Goal: Communication & Community: Answer question/provide support

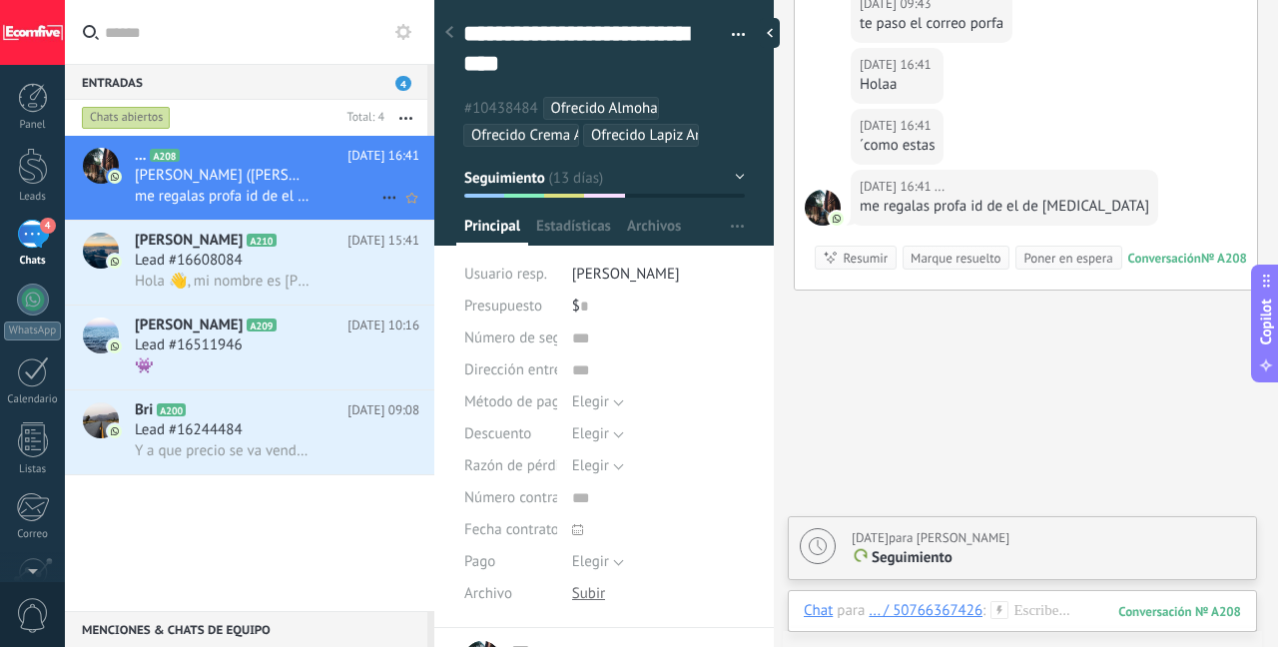
click at [335, 182] on div "[PERSON_NAME] ([PERSON_NAME])" at bounding box center [277, 176] width 285 height 20
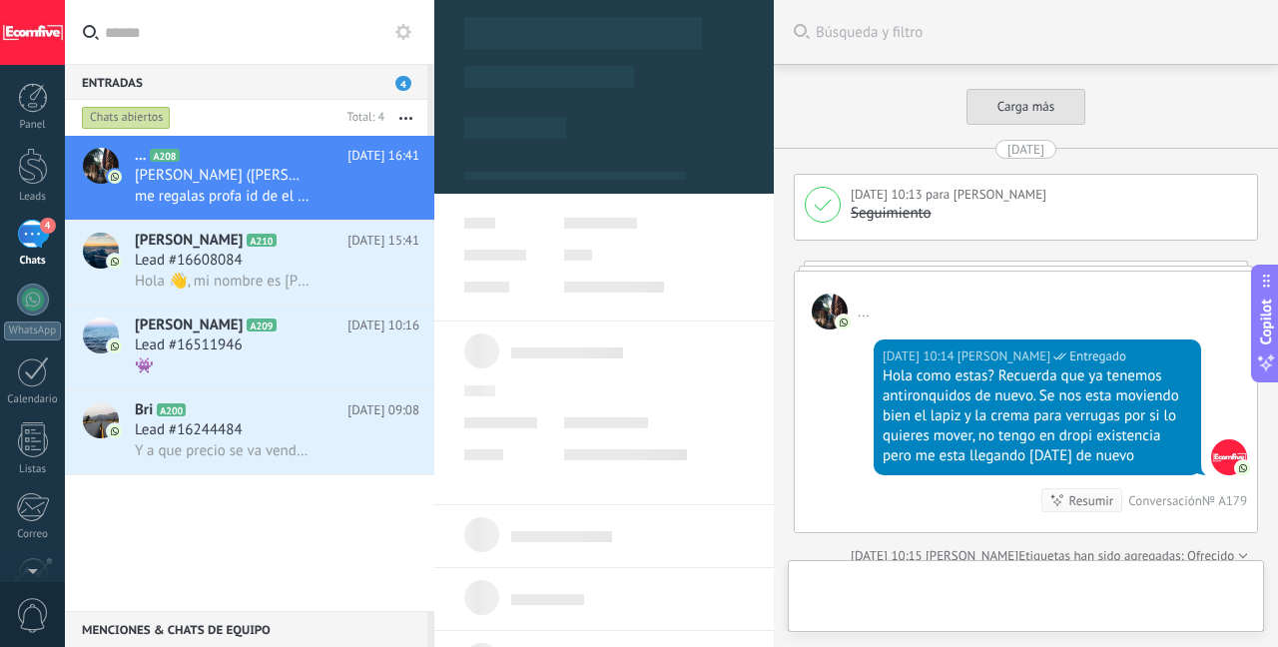
type textarea "**********"
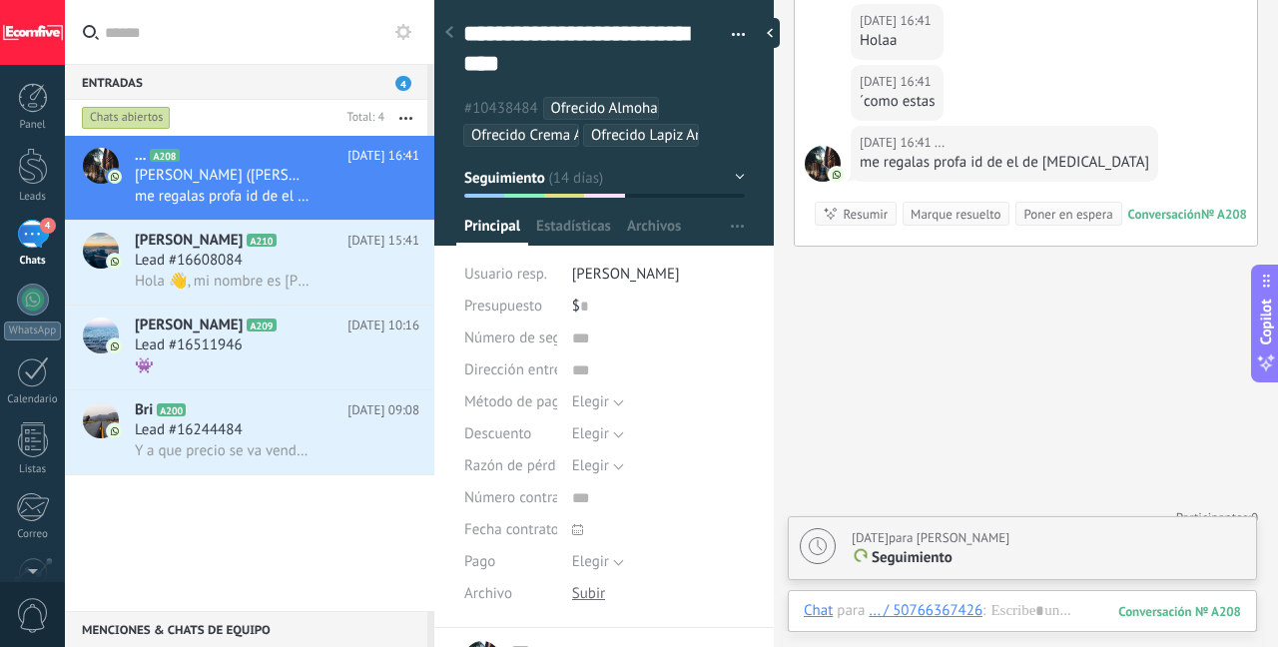
scroll to position [2892, 0]
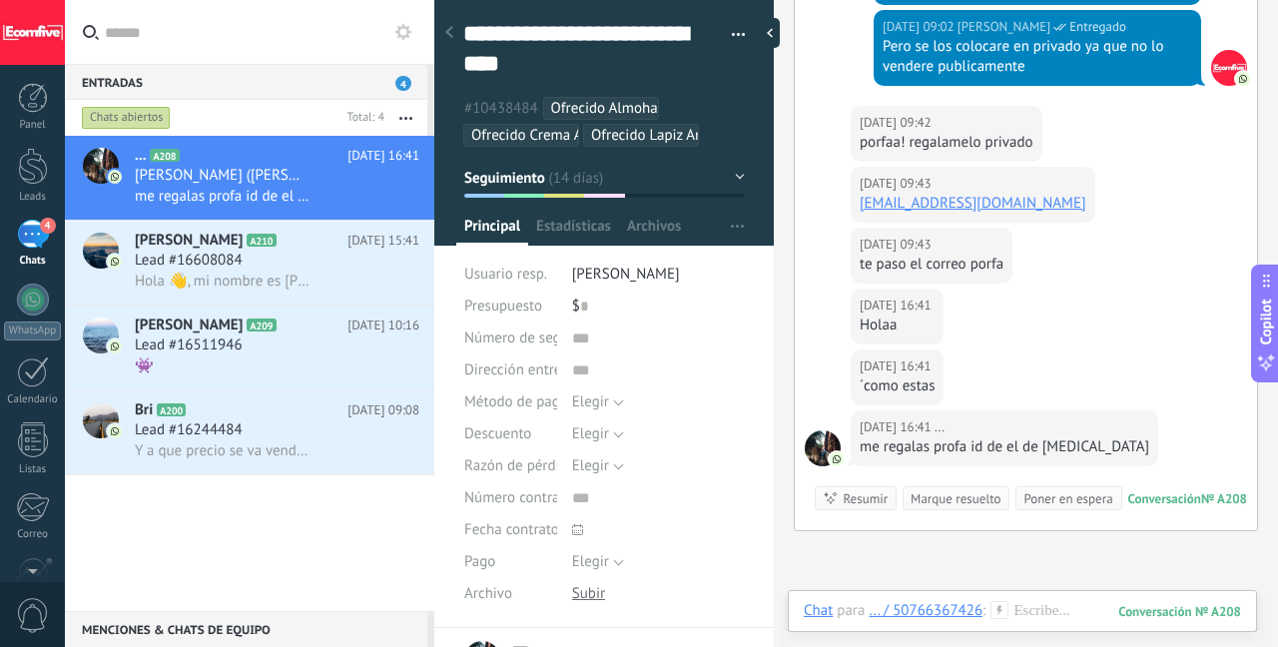
click at [953, 133] on div "porfaa! regalamelo privado" at bounding box center [947, 143] width 174 height 20
click at [963, 255] on div "te paso el correo porfa" at bounding box center [932, 265] width 144 height 20
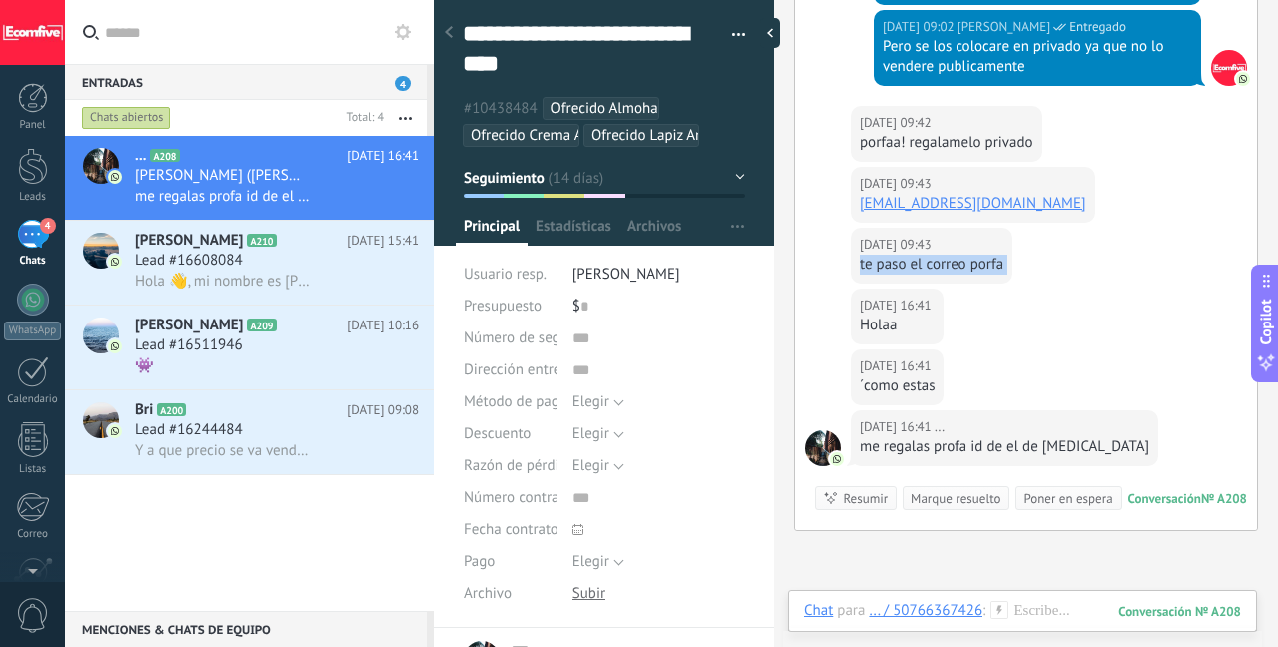
click at [963, 255] on div "te paso el correo porfa" at bounding box center [932, 265] width 144 height 20
click at [1034, 612] on div at bounding box center [1022, 631] width 437 height 60
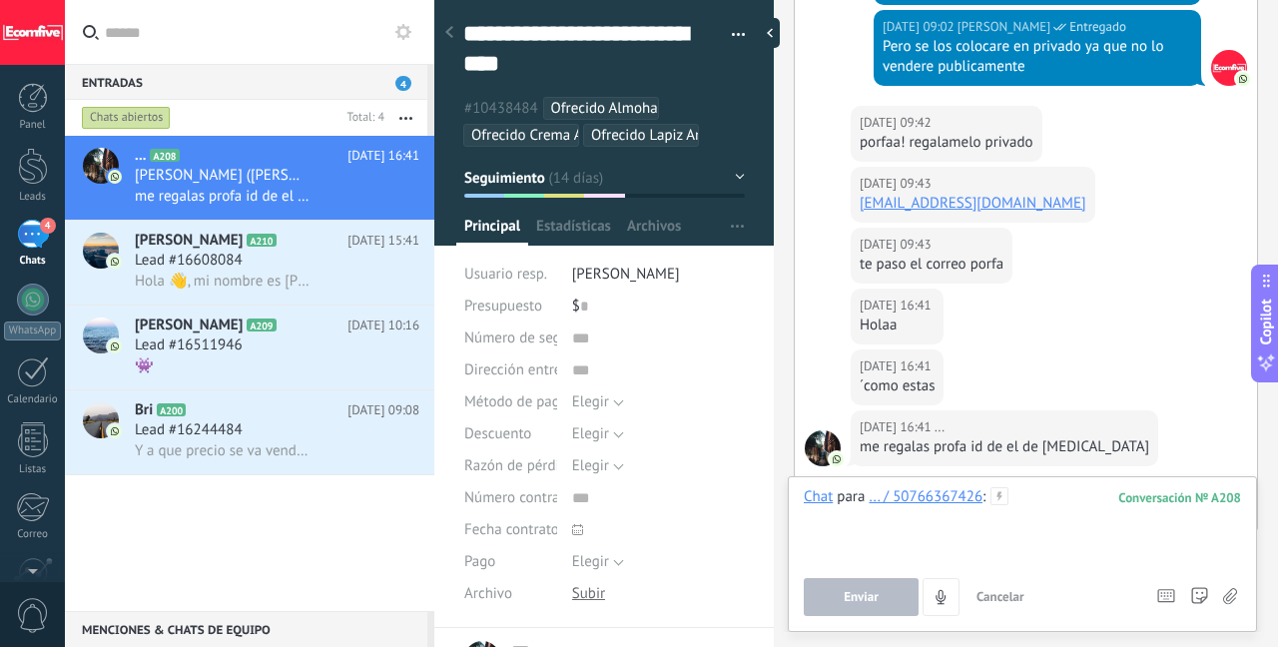
click at [1052, 496] on div at bounding box center [1022, 525] width 437 height 76
paste div
click at [886, 605] on button "Enviar" at bounding box center [861, 597] width 115 height 38
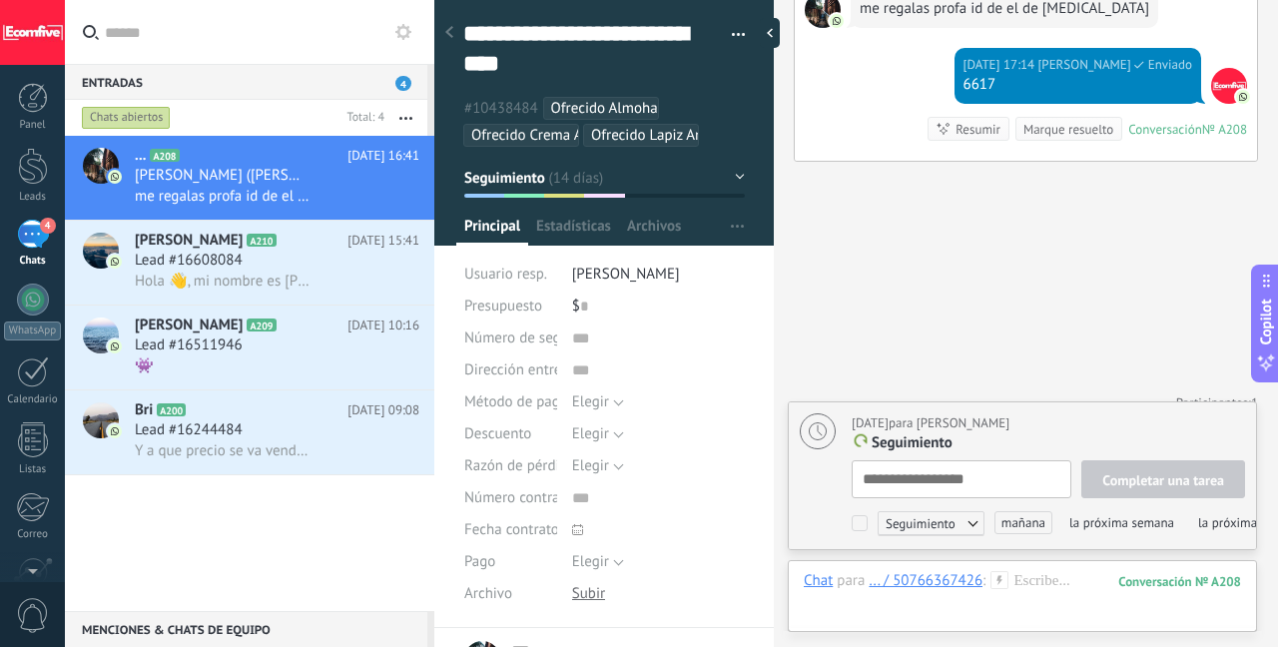
scroll to position [20, 0]
click at [252, 275] on span "Hola 👋, mi nombre es [PERSON_NAME] y trabajo con el modelo de negocio de dropsh…" at bounding box center [222, 281] width 175 height 19
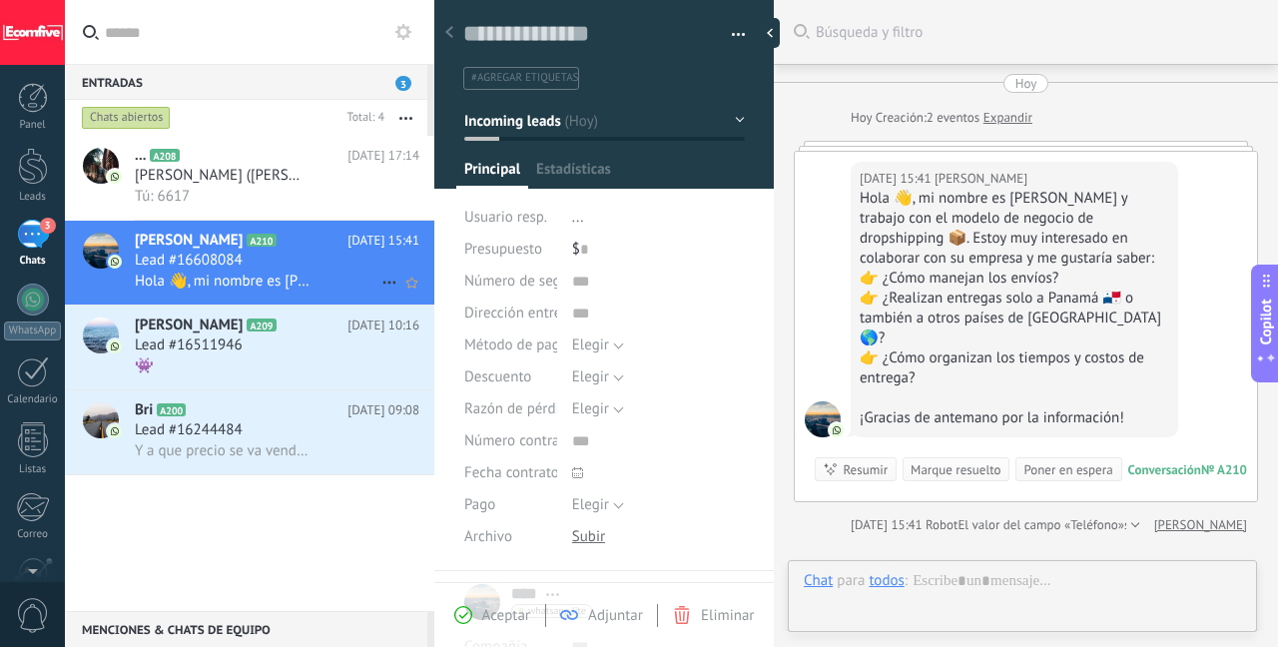
scroll to position [30, 0]
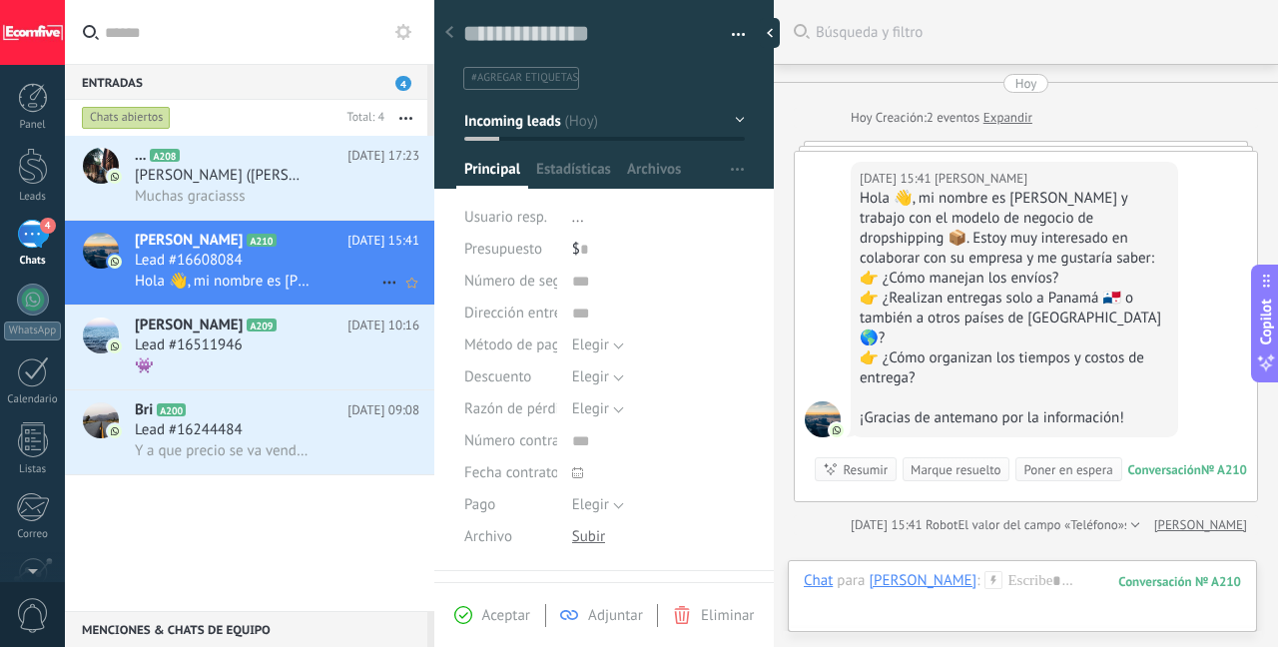
click at [333, 243] on h2 "[PERSON_NAME] A210" at bounding box center [241, 241] width 213 height 20
click at [911, 261] on div "Hola 👋, mi nombre es [PERSON_NAME] y trabajo con el modelo de negocio de dropsh…" at bounding box center [1015, 229] width 310 height 80
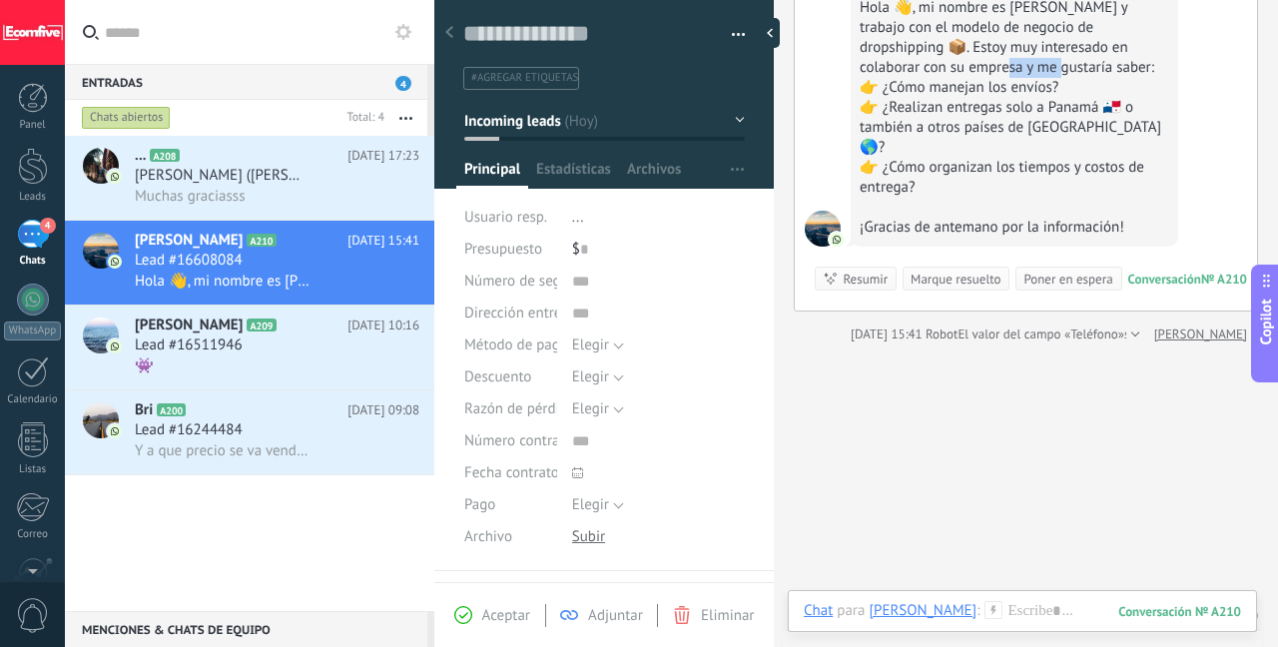
scroll to position [192, 0]
click at [287, 350] on div "Lead #16511946" at bounding box center [277, 346] width 285 height 20
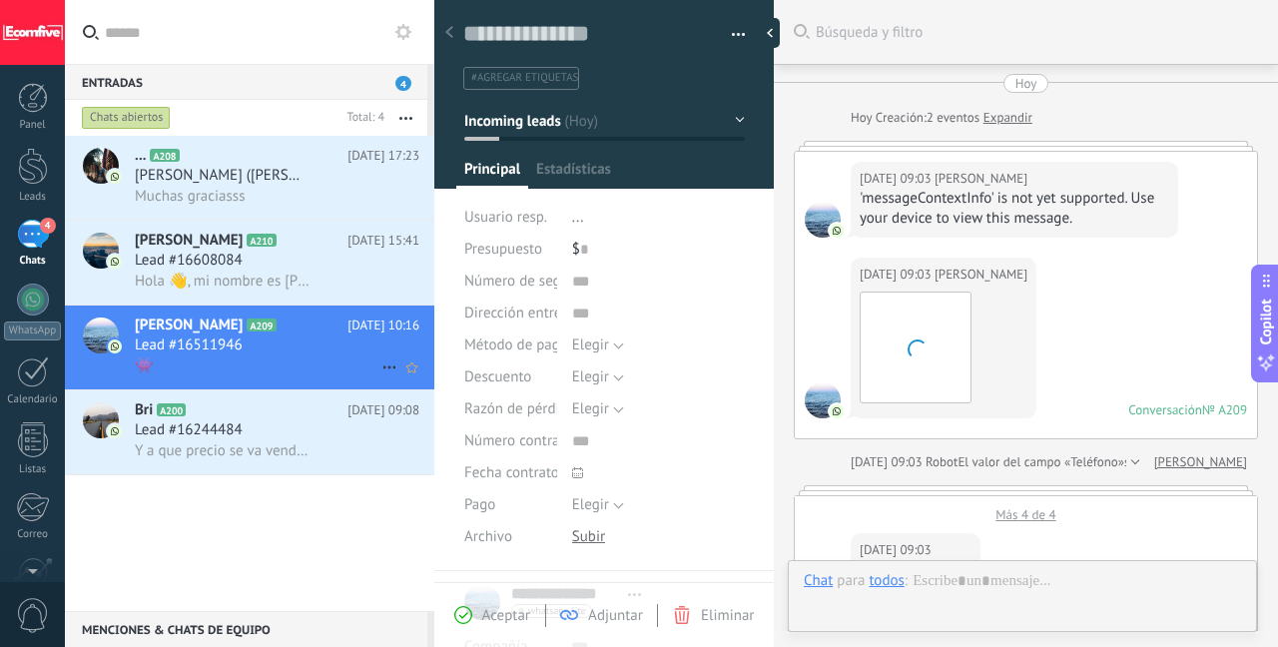
scroll to position [1776, 0]
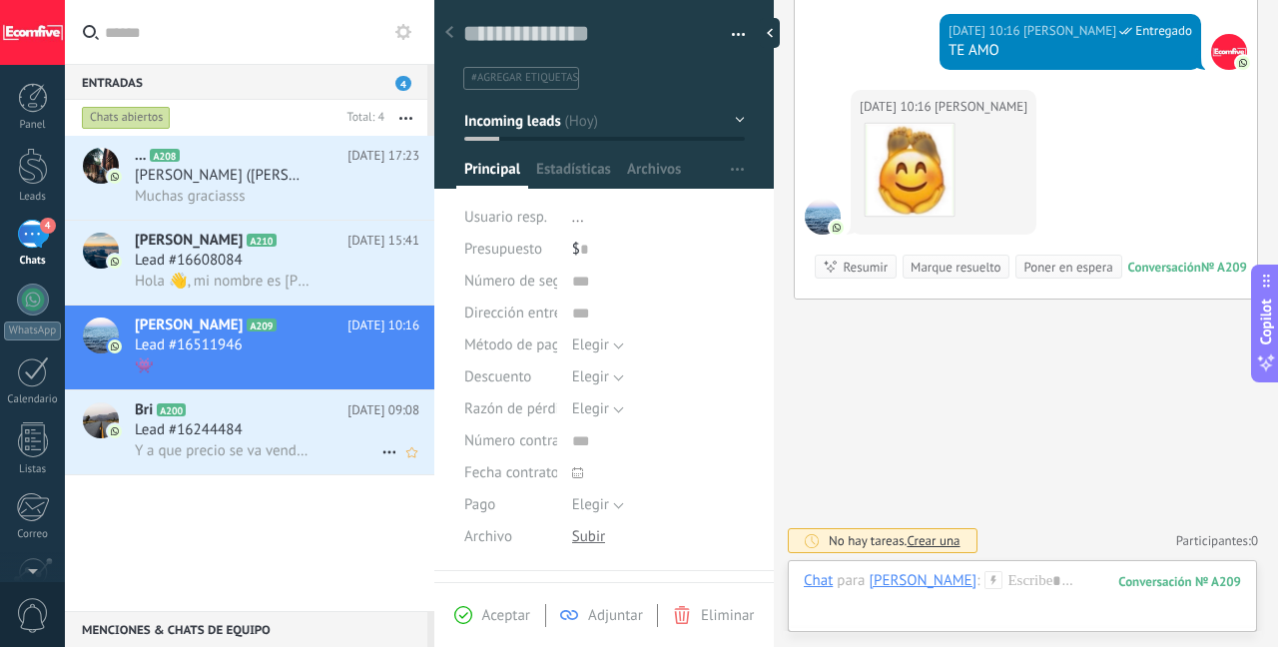
click at [257, 440] on div "Lead #16244484" at bounding box center [277, 430] width 285 height 20
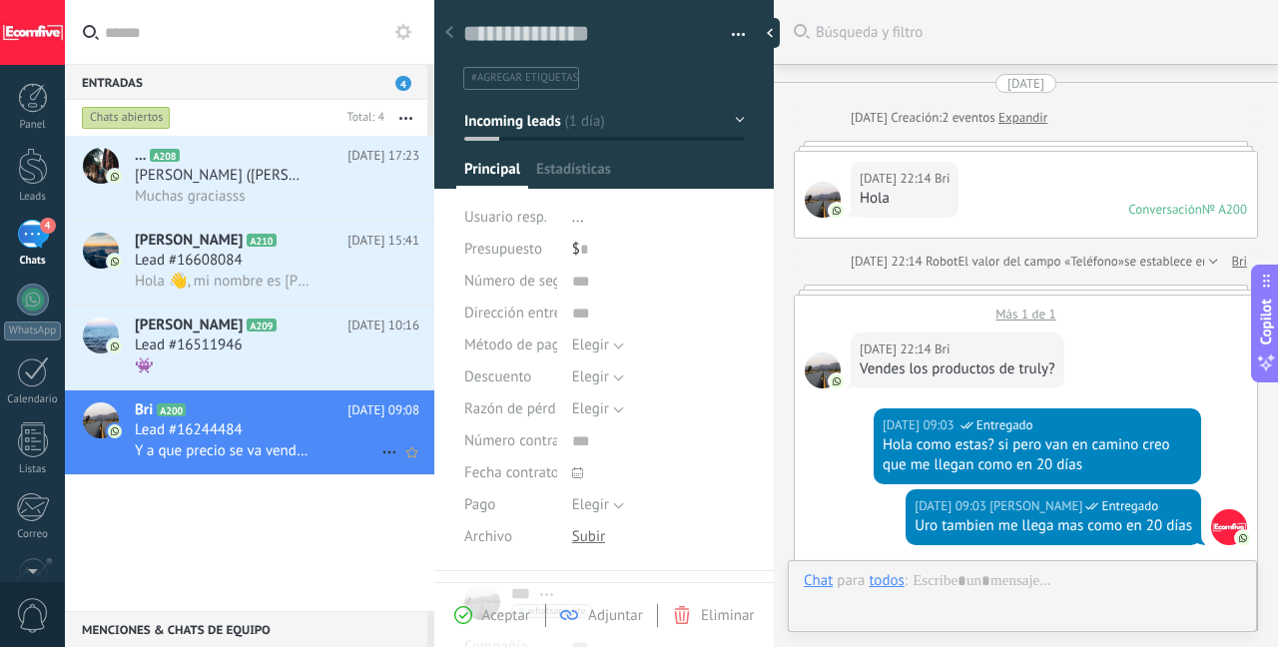
scroll to position [1112, 0]
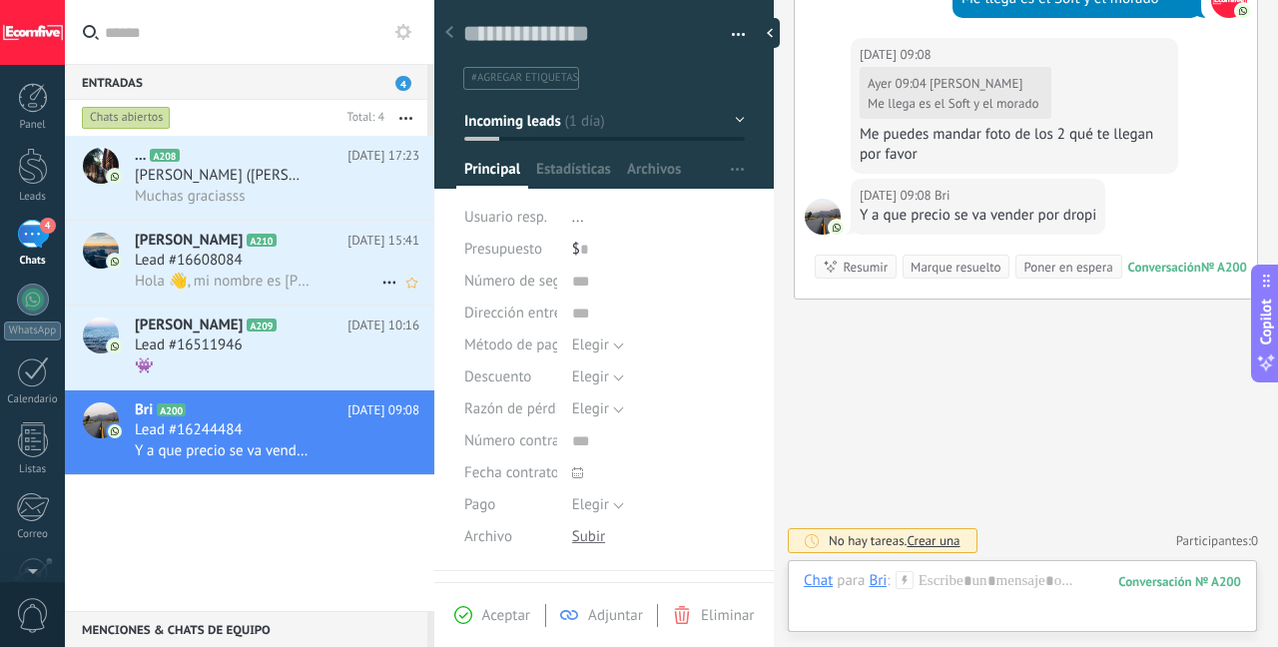
click at [292, 274] on span "Hola 👋, mi nombre es [PERSON_NAME] y trabajo con el modelo de negocio de dropsh…" at bounding box center [222, 281] width 175 height 19
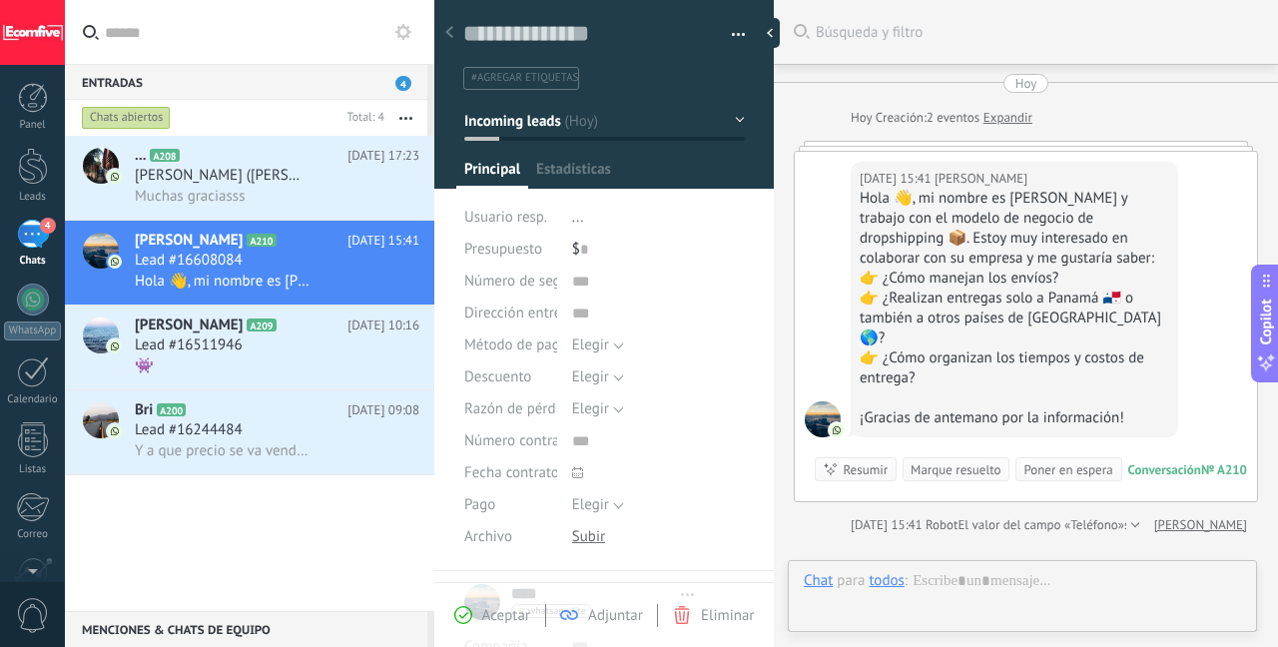
type textarea "**********"
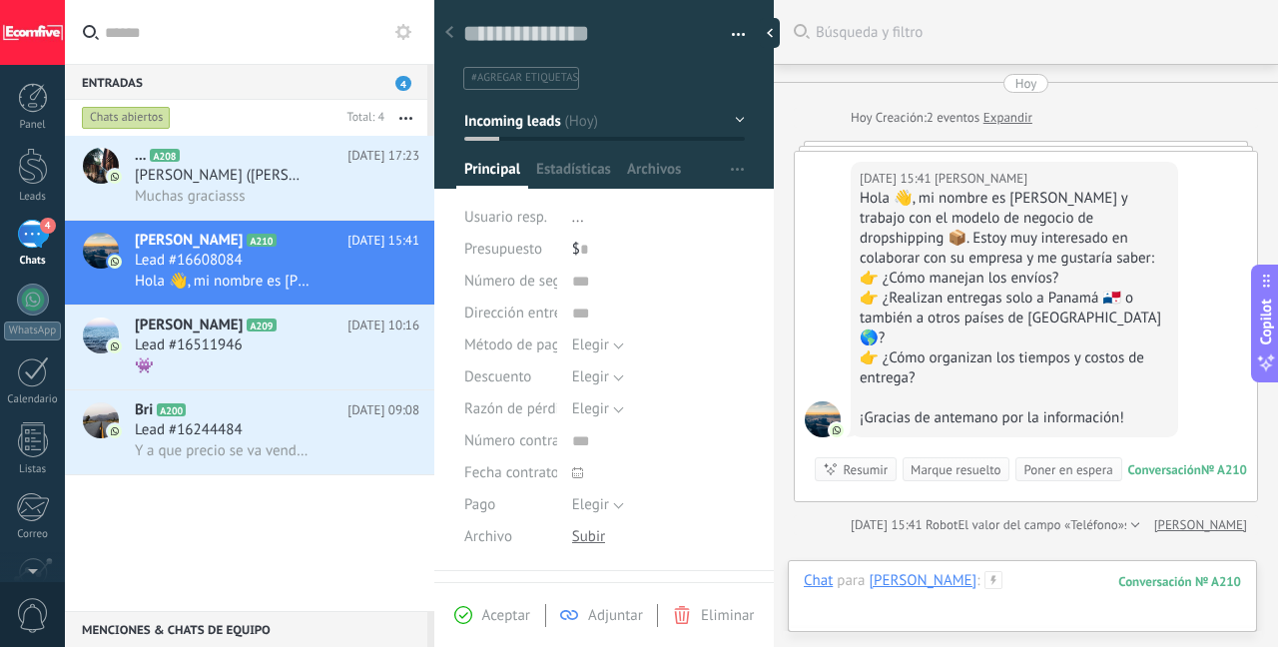
click at [969, 592] on div at bounding box center [1022, 601] width 437 height 60
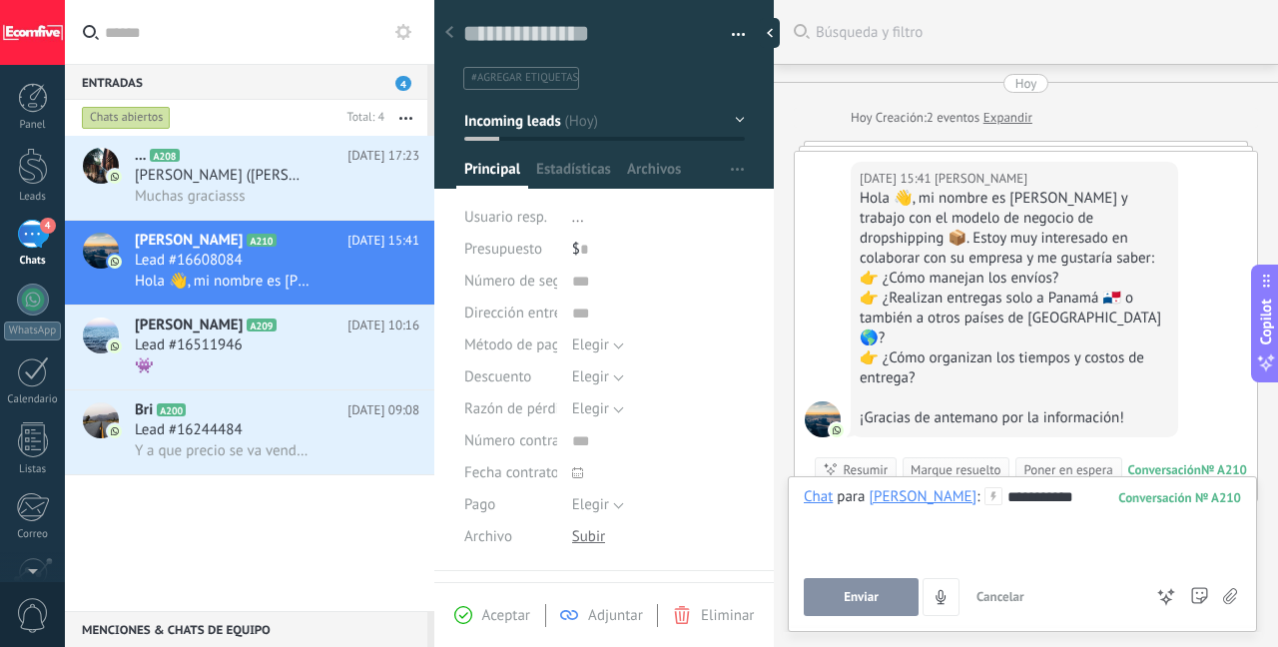
click at [885, 596] on button "Enviar" at bounding box center [861, 597] width 115 height 38
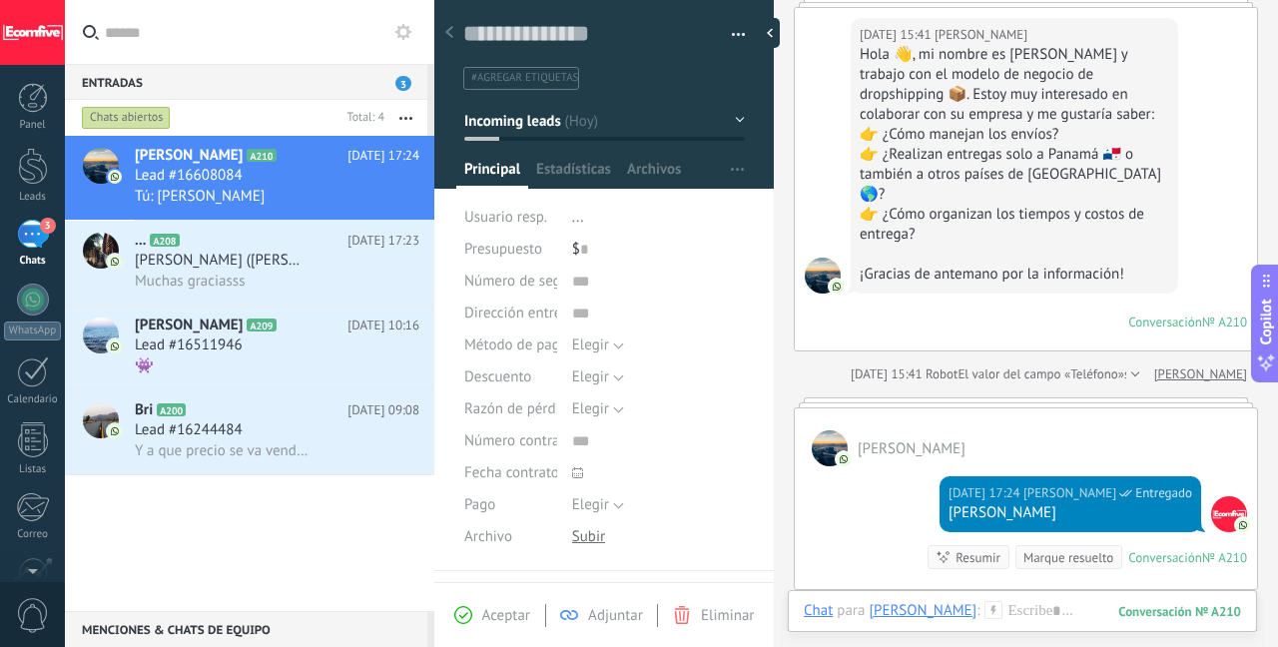
scroll to position [414, 0]
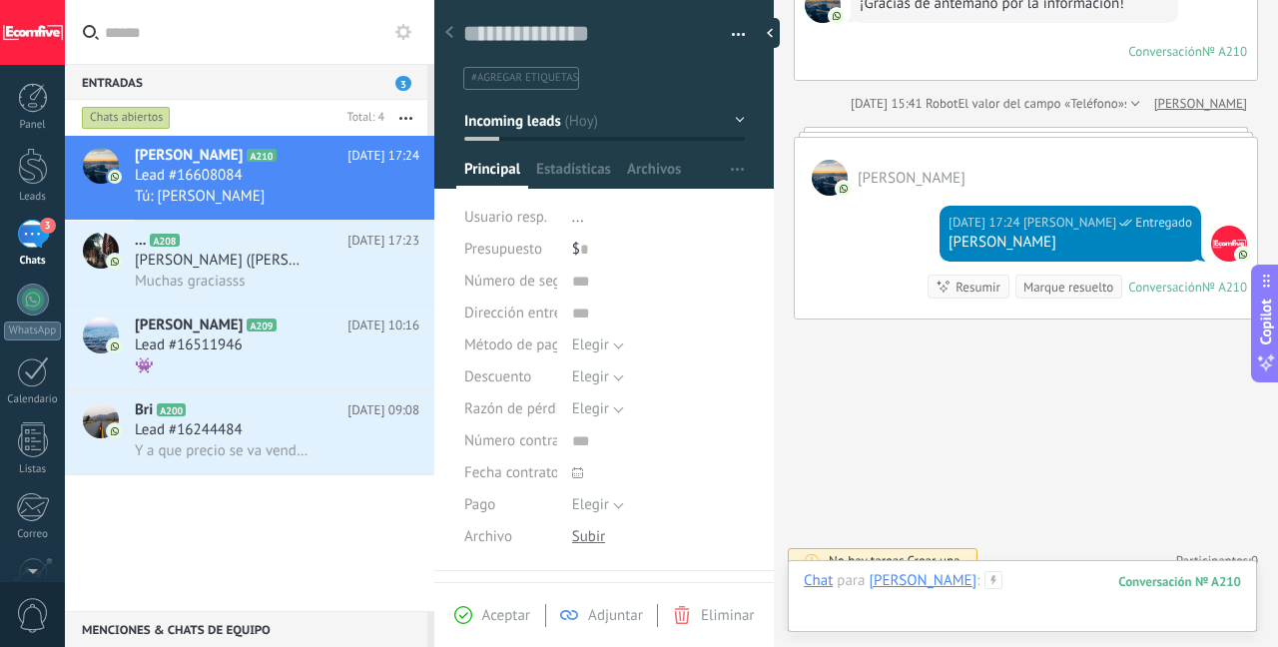
click at [977, 583] on div at bounding box center [1022, 601] width 437 height 60
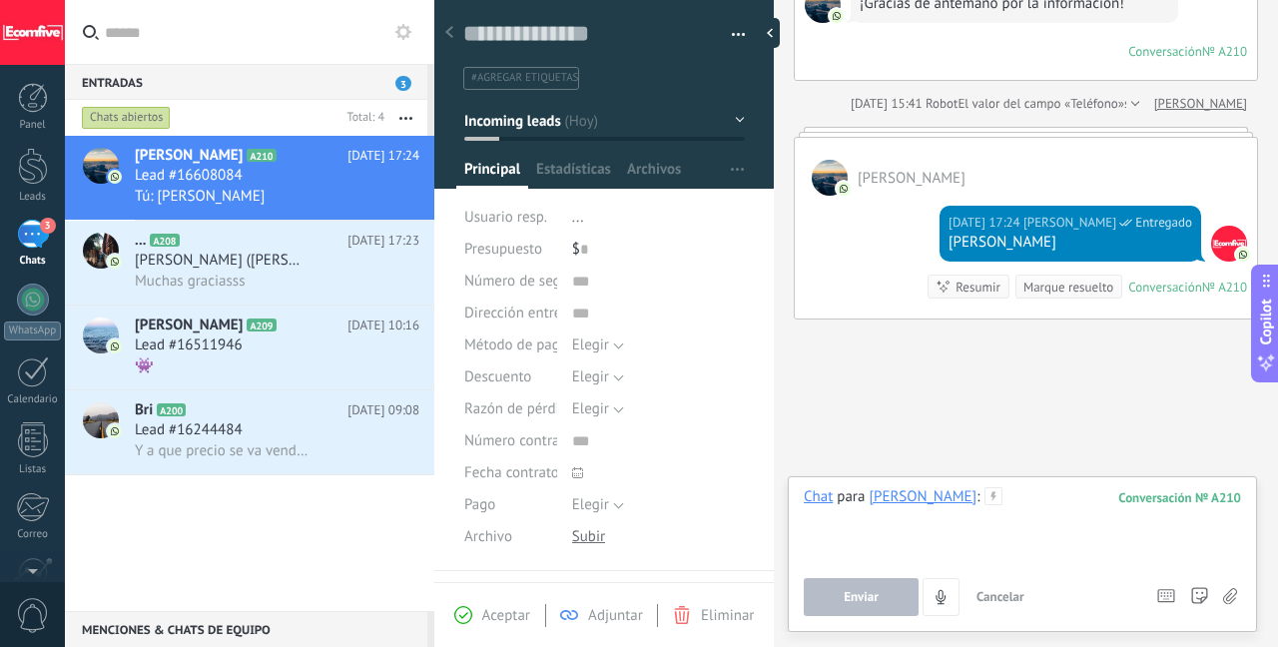
scroll to position [144, 0]
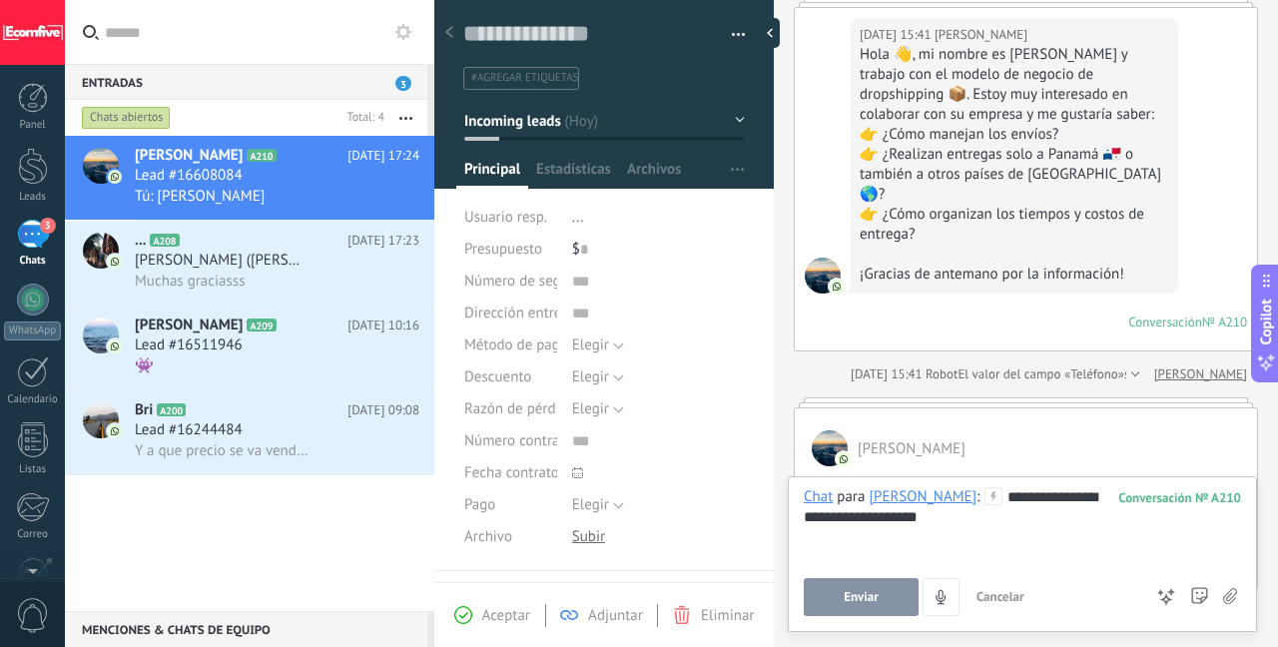
click at [870, 592] on span "Enviar" at bounding box center [861, 597] width 35 height 14
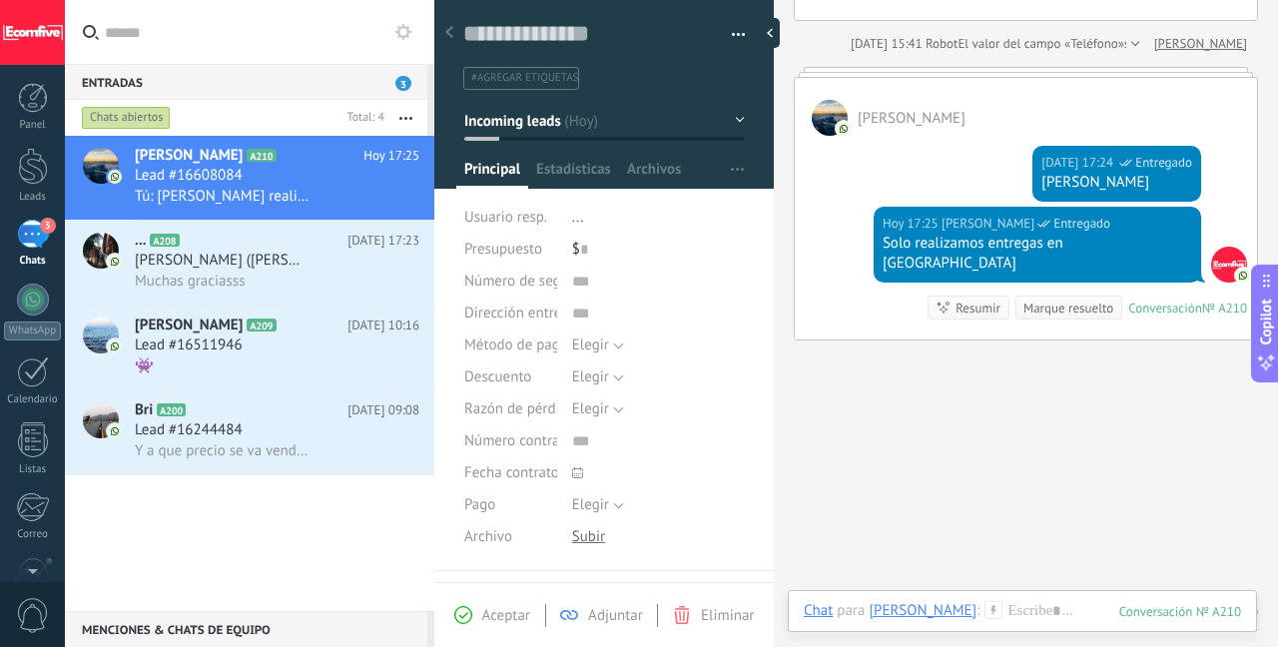
scroll to position [475, 0]
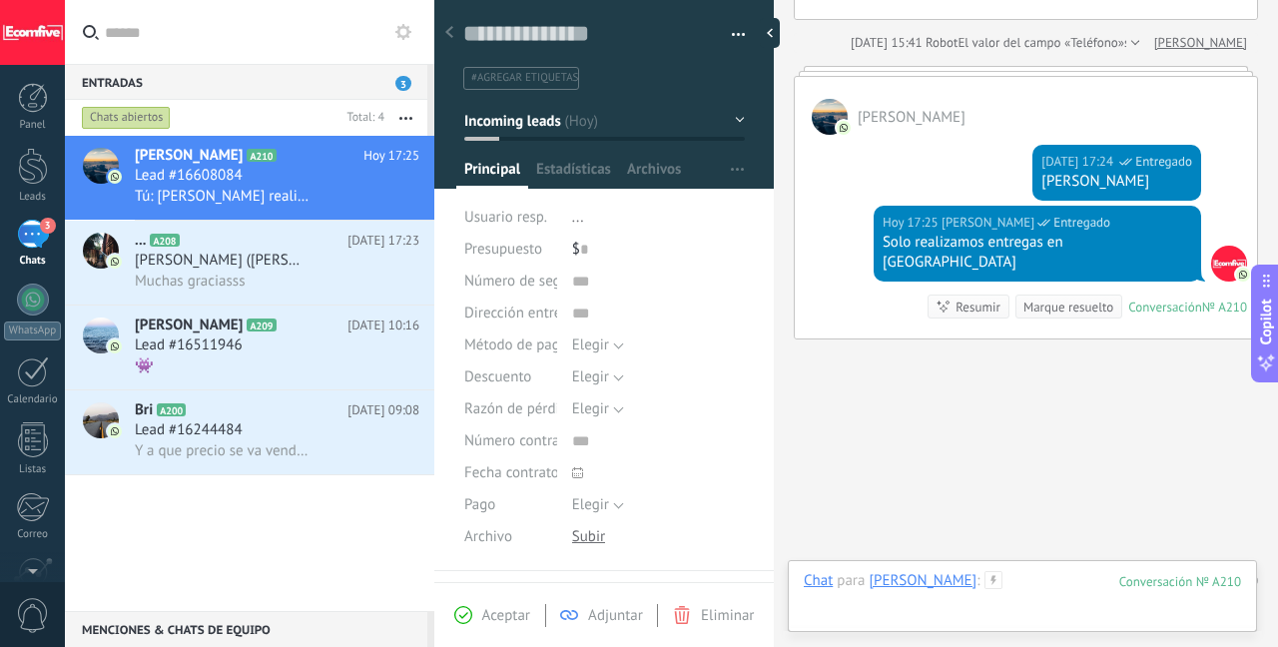
click at [981, 586] on div at bounding box center [1022, 601] width 437 height 60
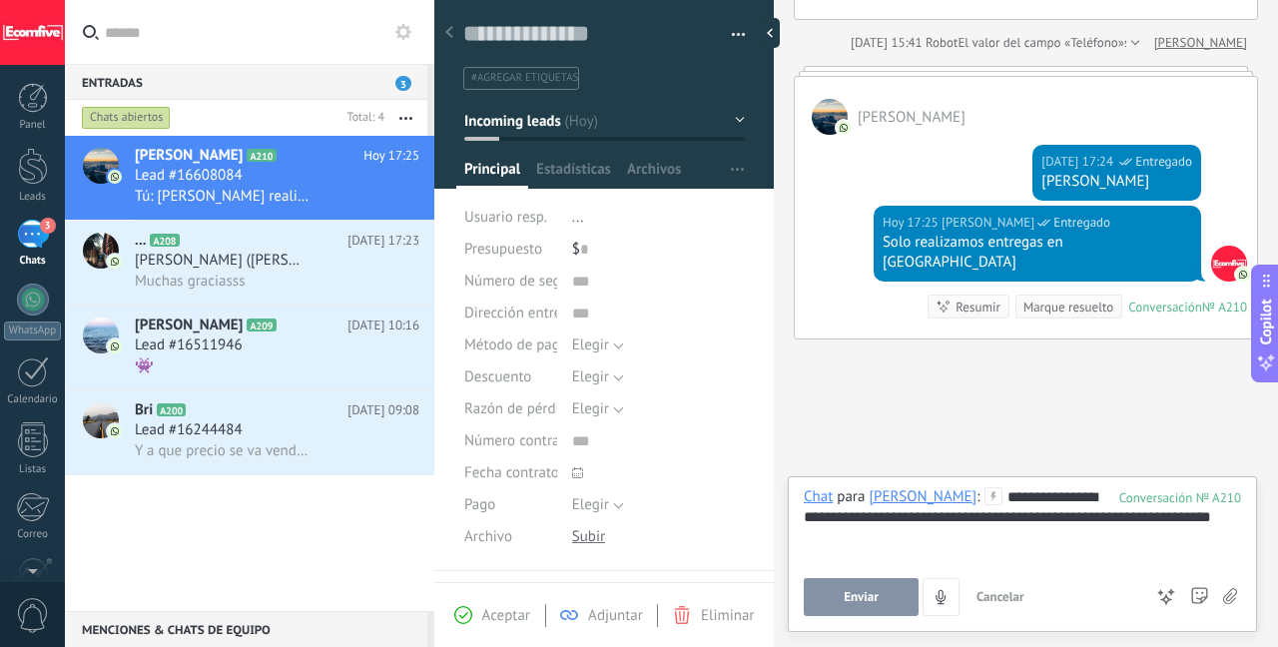
click at [834, 580] on button "Enviar" at bounding box center [861, 597] width 115 height 38
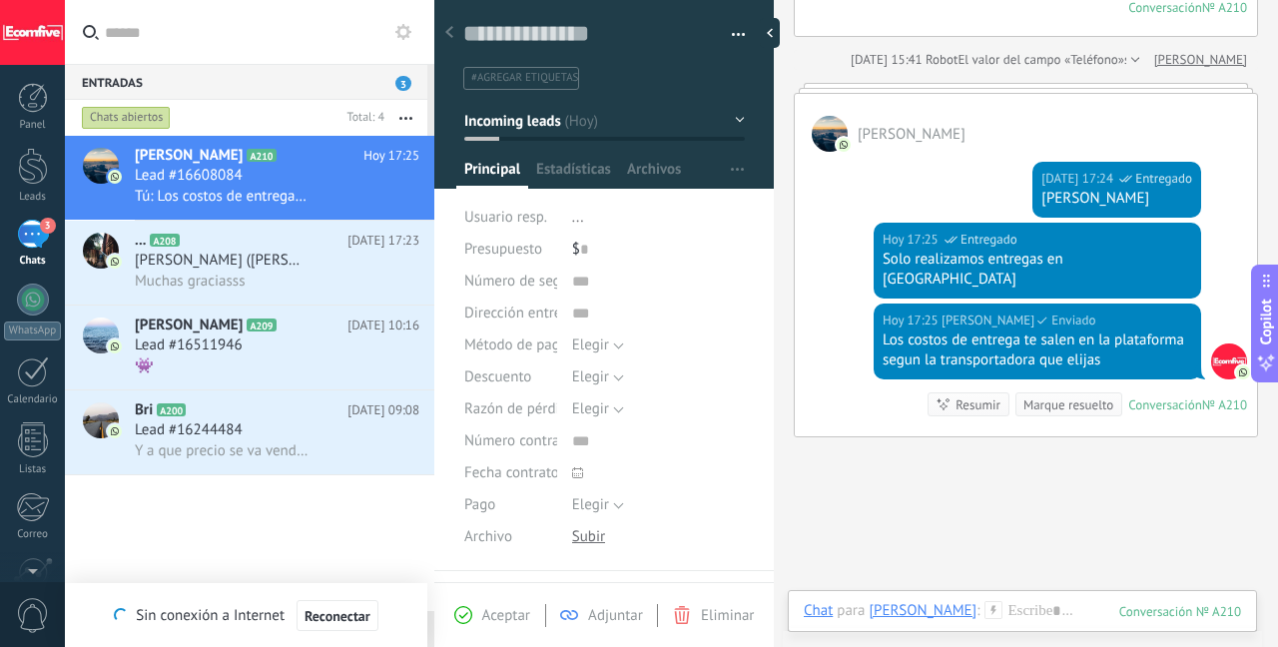
scroll to position [556, 0]
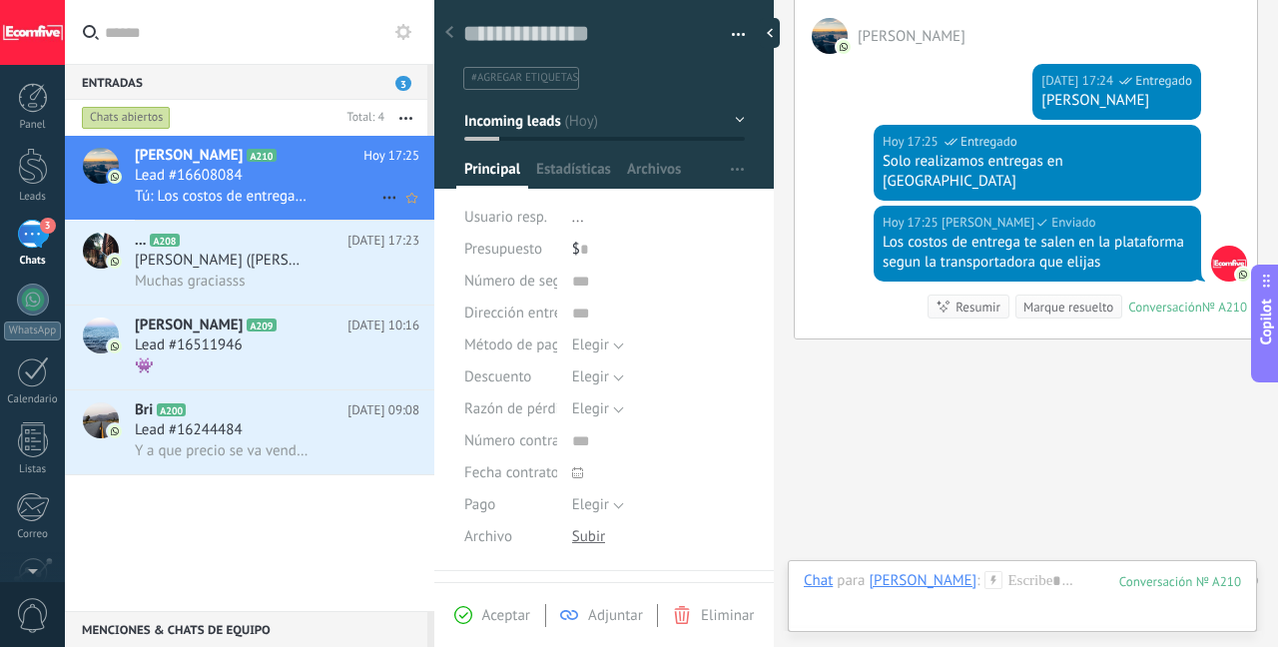
click at [202, 198] on span "Tú: Los costos de entrega te salen en la plataforma segun la transportadora que…" at bounding box center [222, 196] width 175 height 19
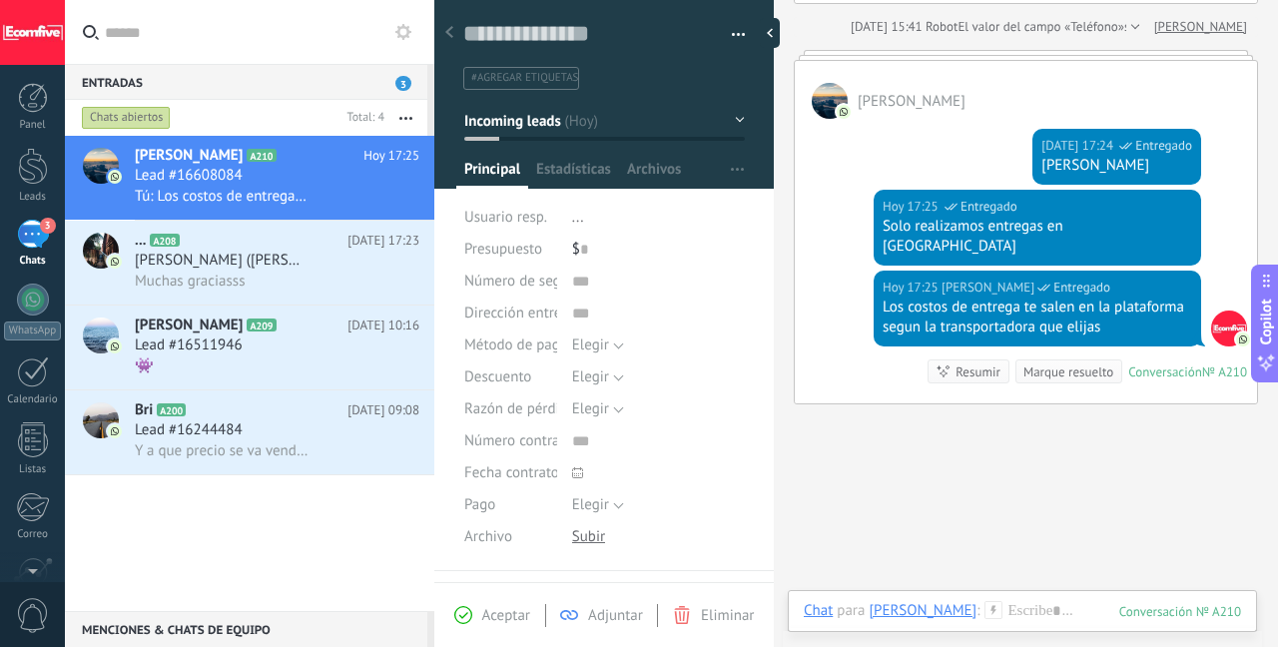
scroll to position [556, 0]
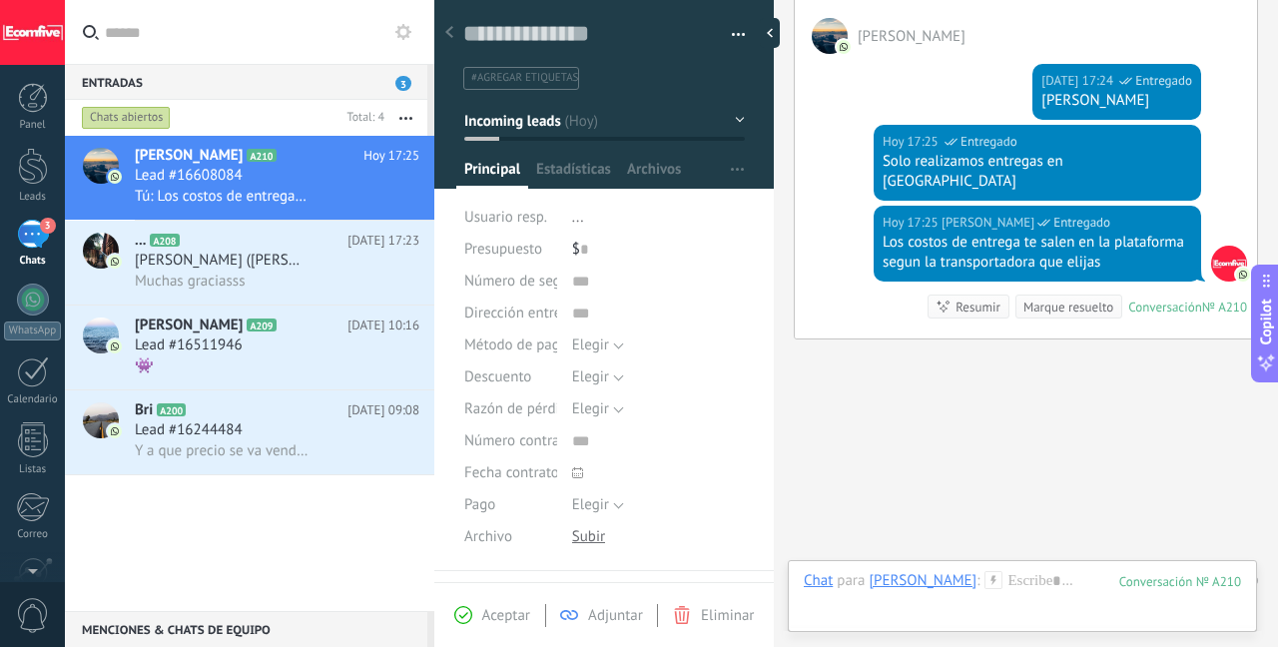
click at [454, 37] on div at bounding box center [449, 33] width 28 height 39
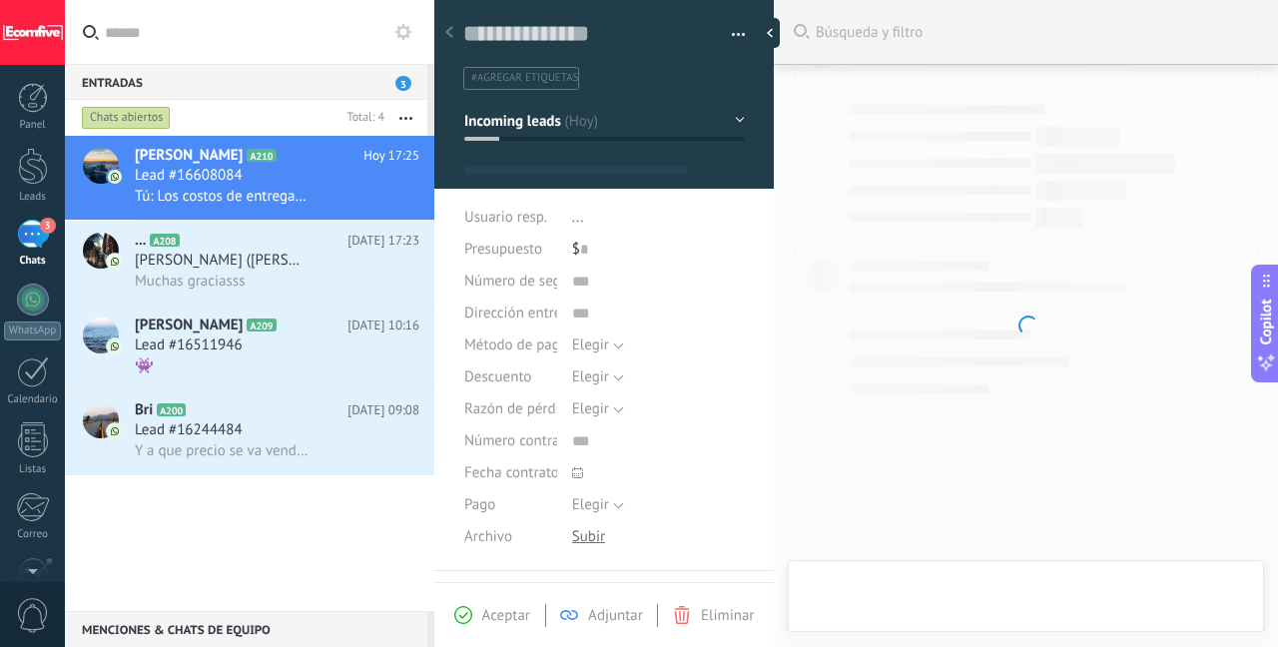
scroll to position [30, 0]
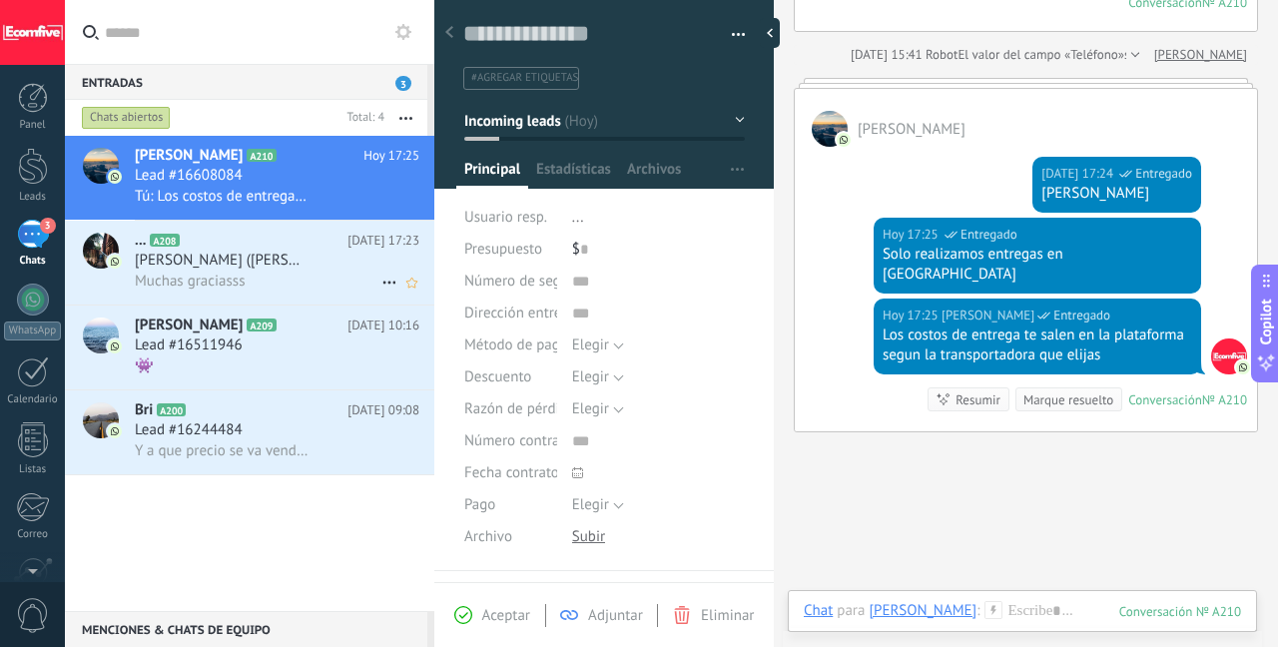
click at [194, 228] on div "... A208 [DATE] 17:23 [PERSON_NAME] ([PERSON_NAME]) Muchas graciasss" at bounding box center [285, 263] width 300 height 84
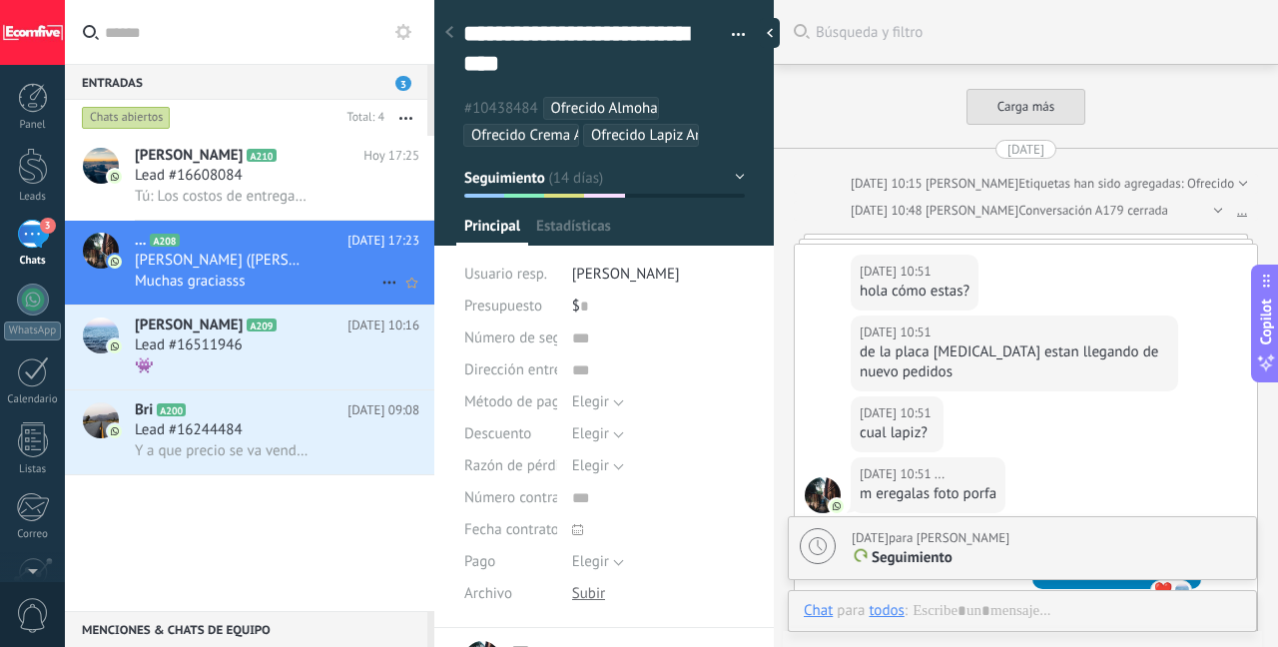
scroll to position [2469, 0]
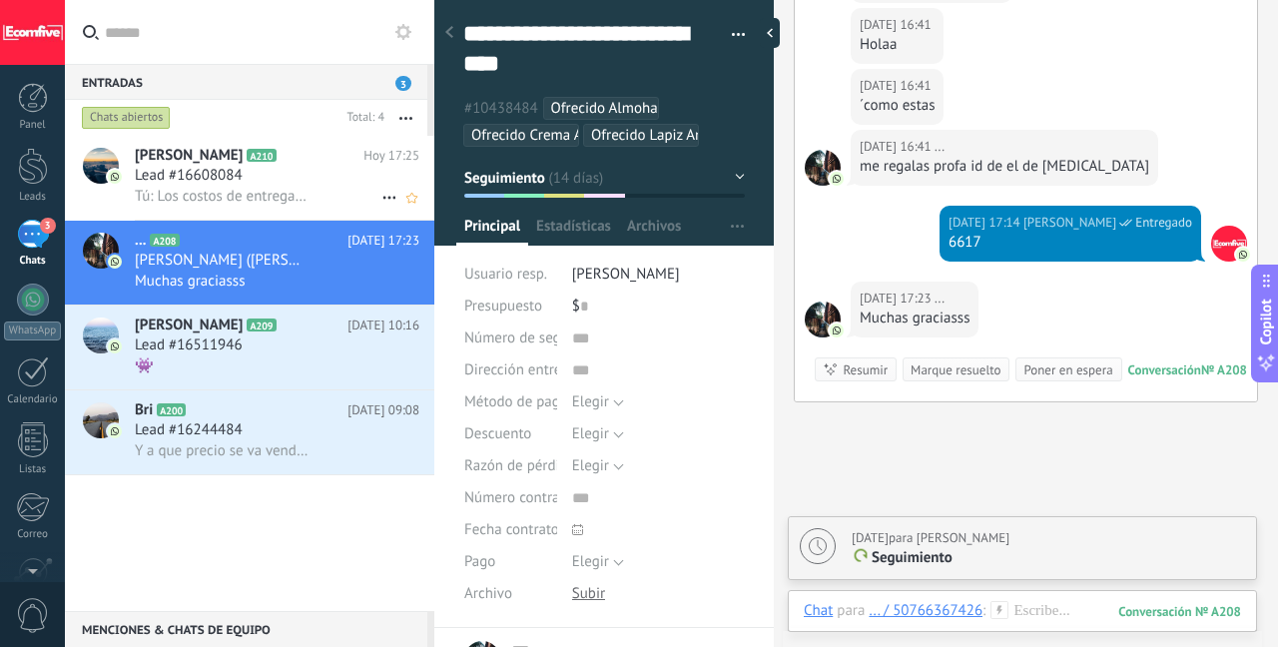
click at [339, 172] on div "Lead #16608084" at bounding box center [277, 176] width 285 height 20
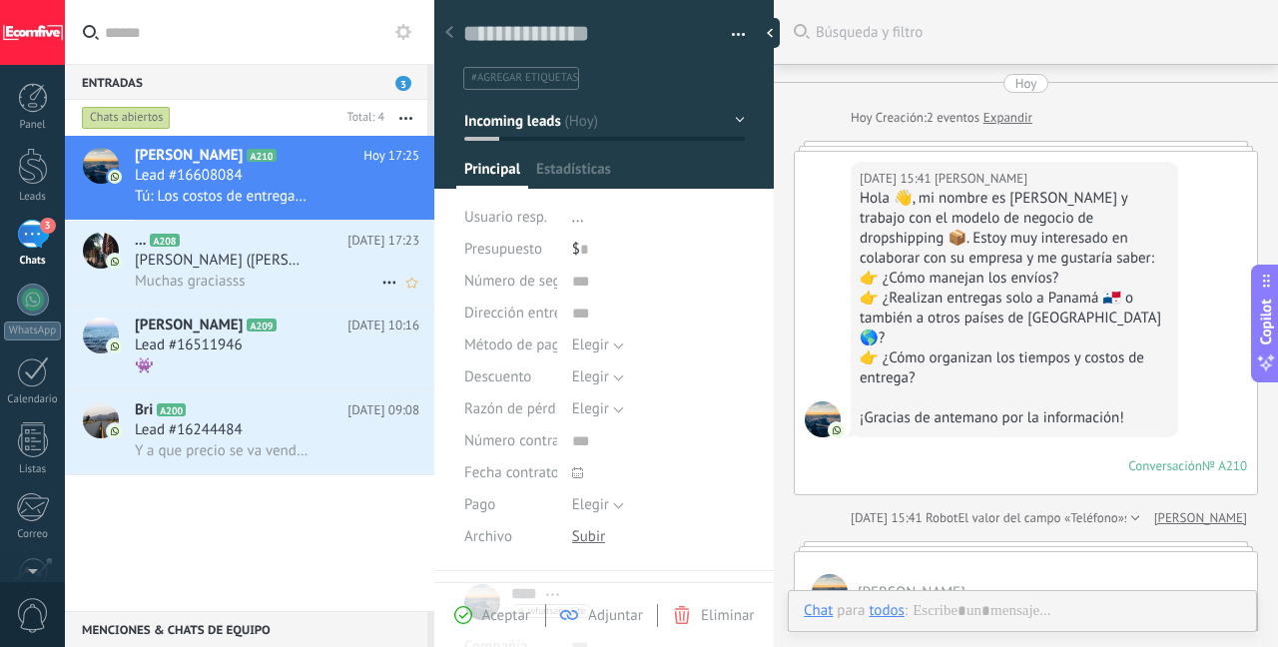
scroll to position [463, 0]
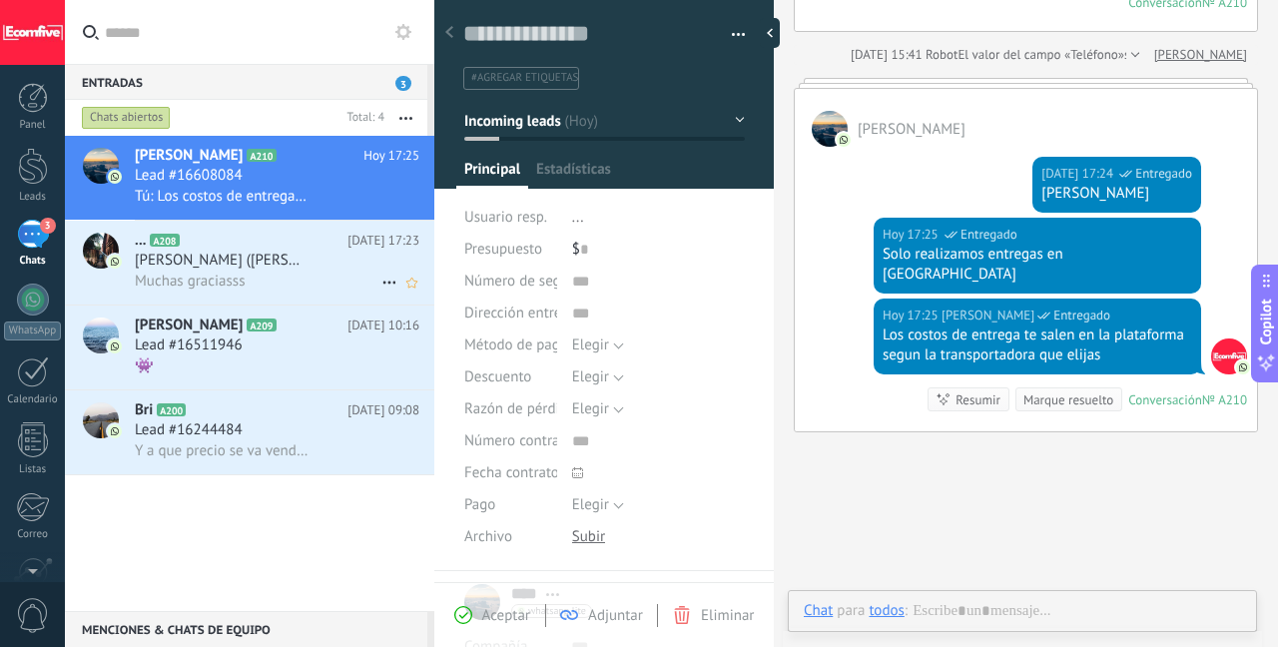
click at [273, 254] on span "[PERSON_NAME] ([PERSON_NAME])" at bounding box center [222, 261] width 175 height 20
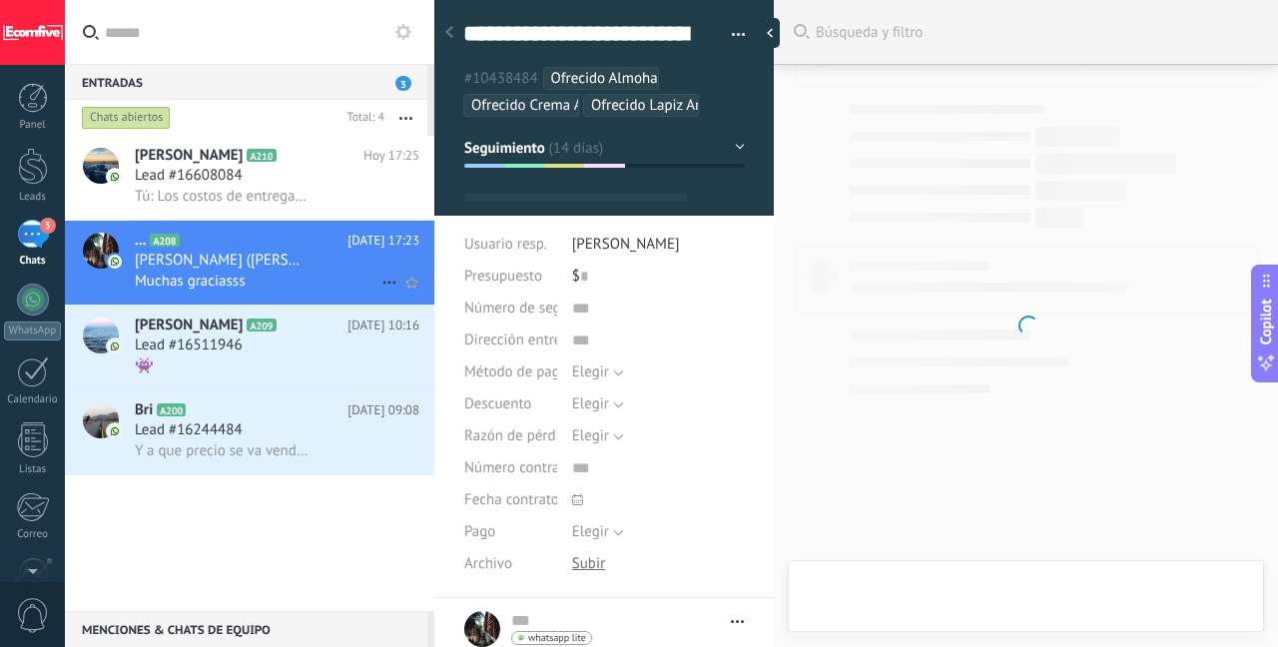
type textarea "**********"
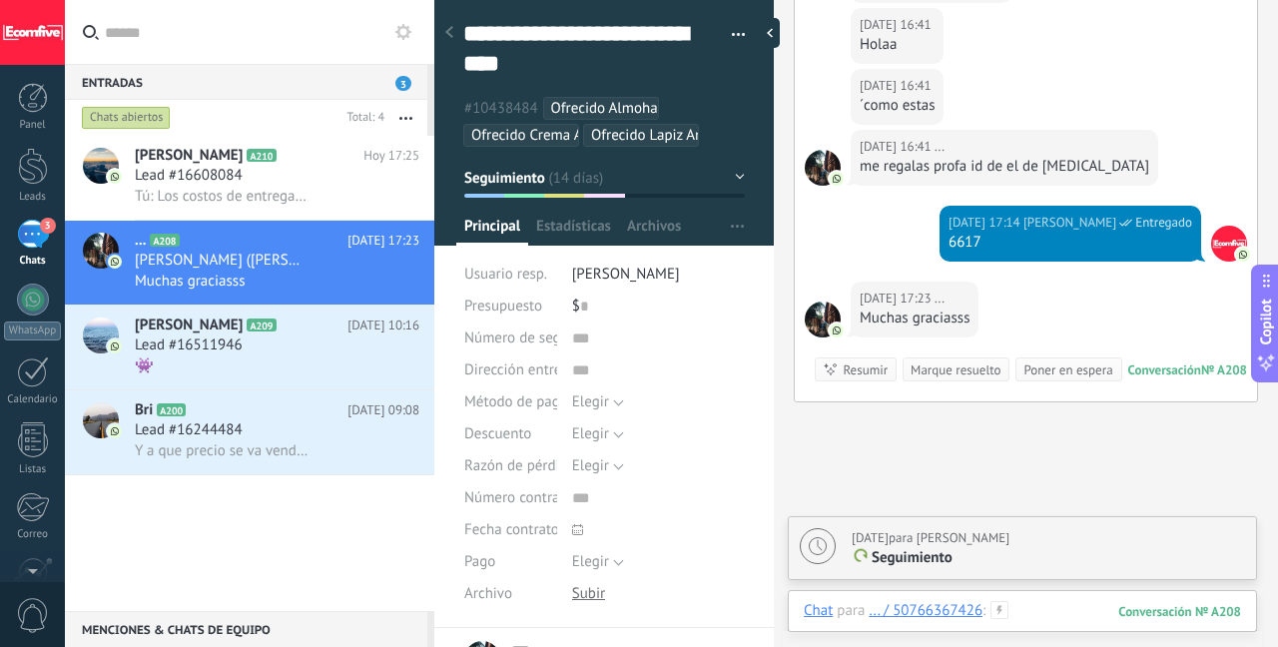
click at [1064, 610] on div at bounding box center [1022, 631] width 437 height 60
